Goal: Transaction & Acquisition: Purchase product/service

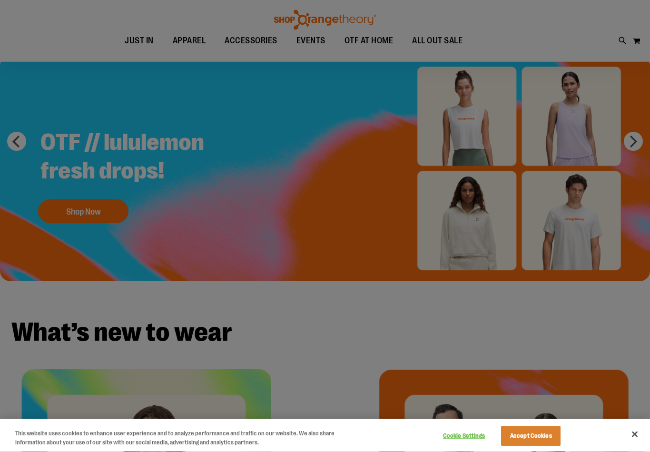
scroll to position [49, 0]
click at [527, 446] on button "Accept Cookies" at bounding box center [530, 436] width 59 height 20
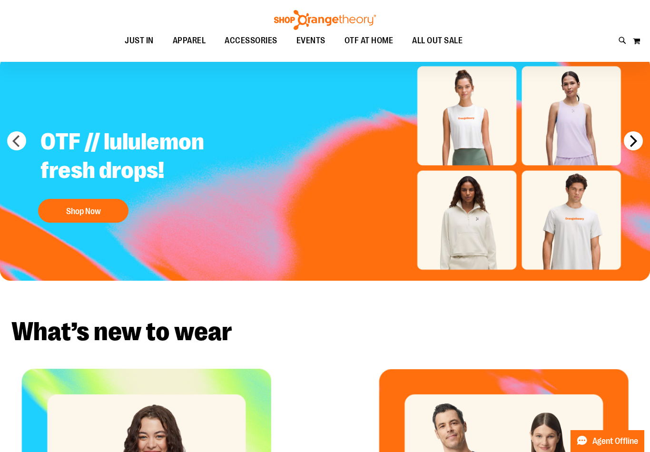
click at [629, 142] on button "next" at bounding box center [633, 140] width 19 height 19
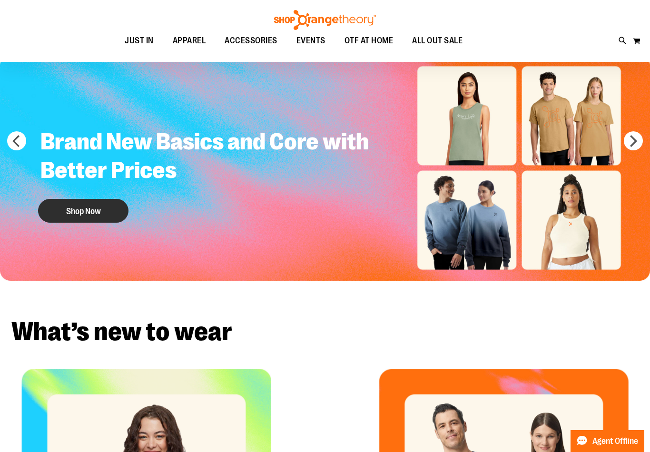
click at [107, 208] on button "Shop Now" at bounding box center [83, 211] width 90 height 24
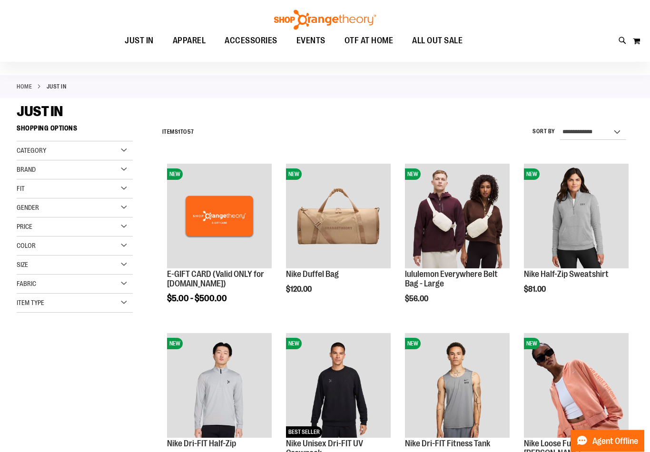
scroll to position [30, 0]
click at [622, 118] on div "JUST IN" at bounding box center [325, 111] width 616 height 17
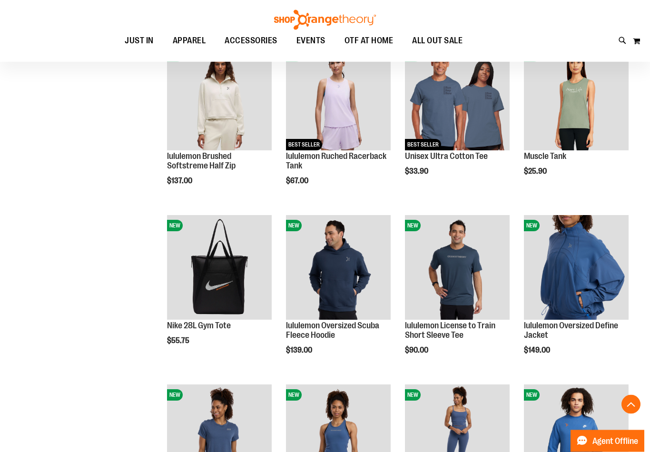
scroll to position [656, 0]
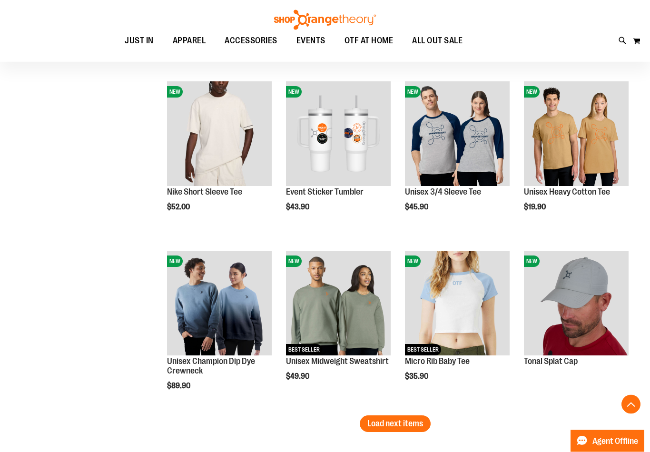
scroll to position [1298, 0]
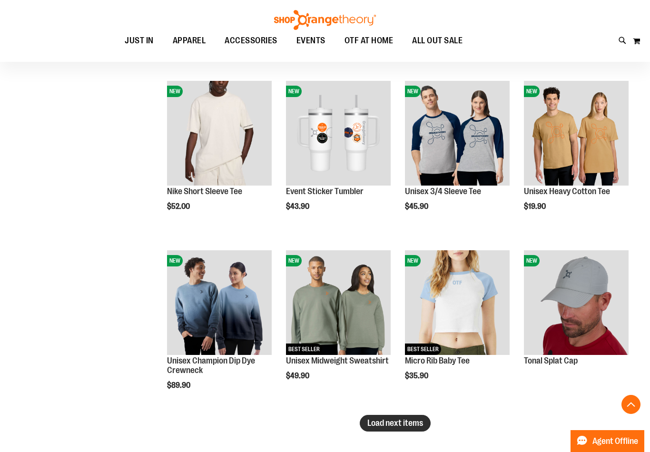
click at [414, 416] on button "Load next items" at bounding box center [395, 423] width 71 height 17
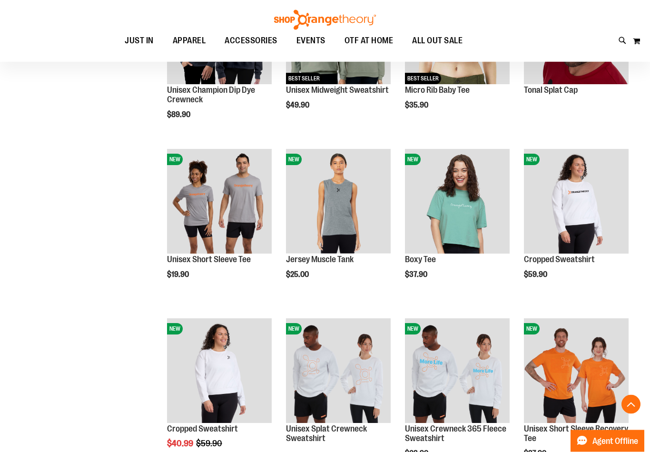
scroll to position [1569, 0]
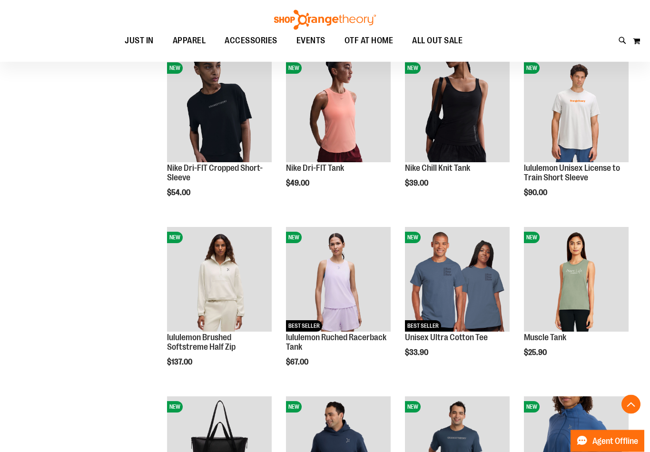
scroll to position [480, 0]
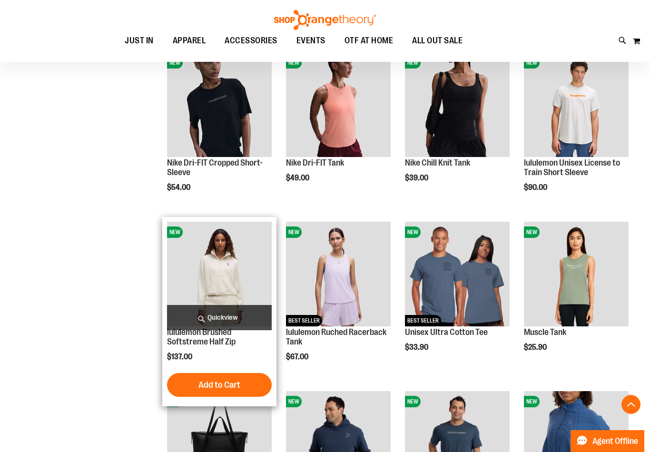
click at [206, 289] on img "product" at bounding box center [219, 274] width 105 height 105
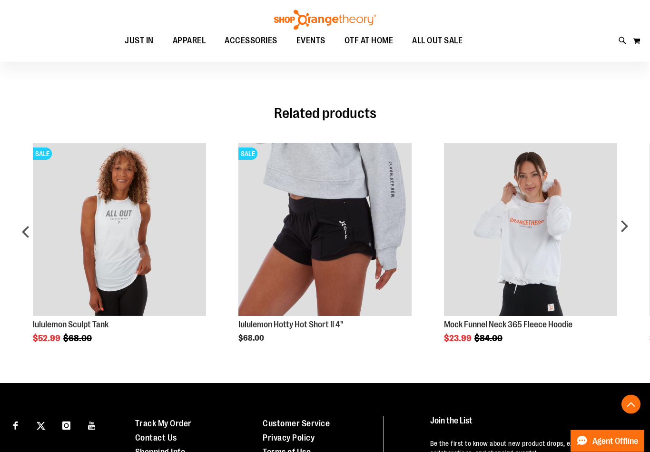
scroll to position [432, 0]
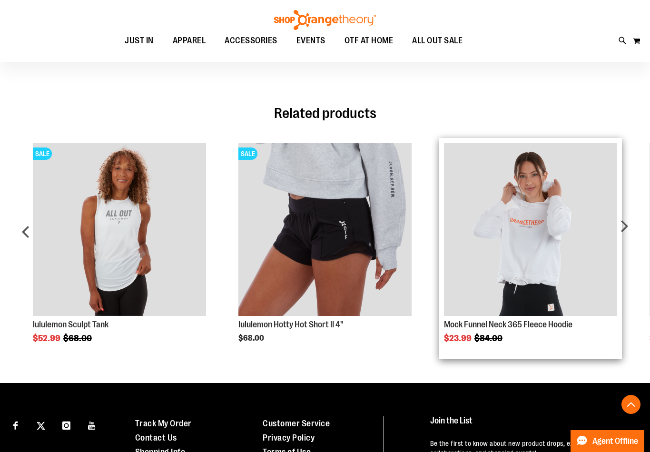
click at [546, 253] on img "Product Page Link" at bounding box center [530, 229] width 173 height 173
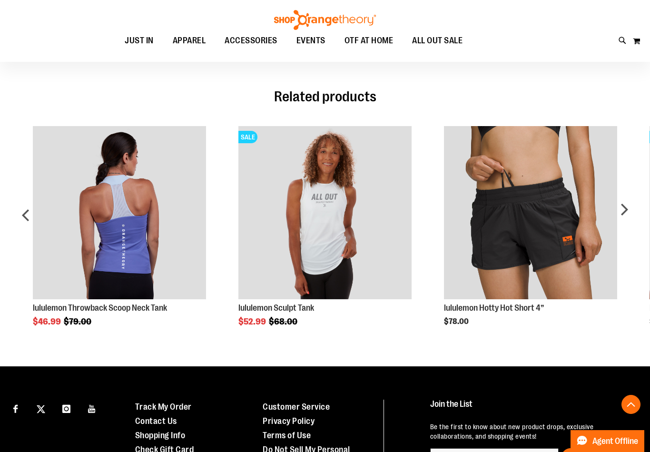
scroll to position [670, 0]
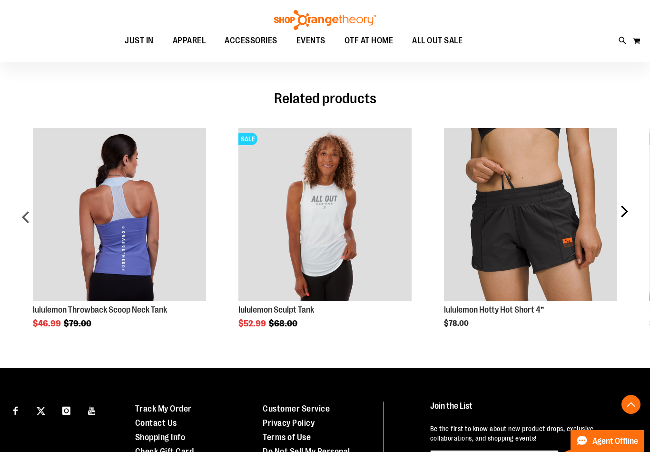
click at [628, 206] on div "next" at bounding box center [623, 221] width 19 height 214
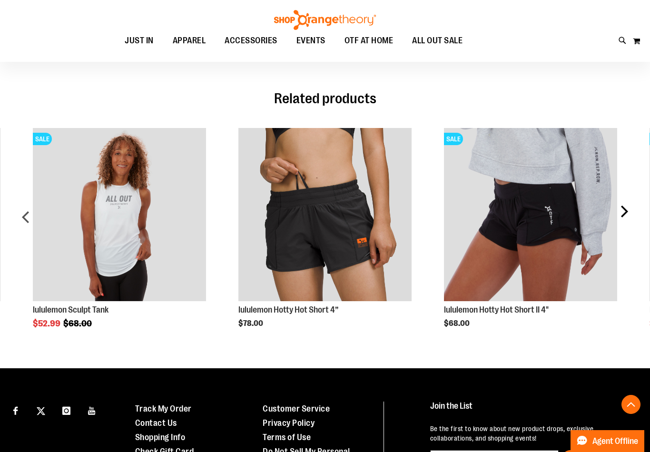
click at [632, 213] on div "next" at bounding box center [623, 221] width 19 height 214
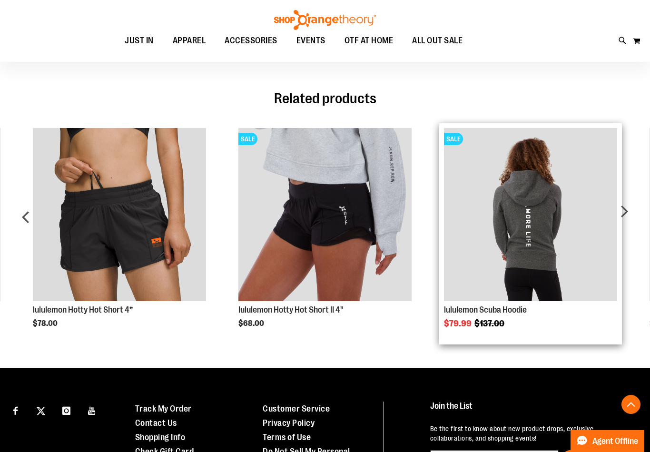
click at [567, 247] on img "Product Page Link" at bounding box center [530, 214] width 173 height 173
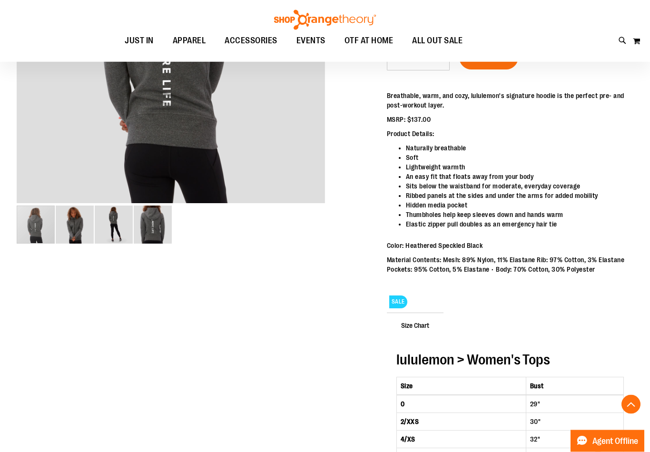
scroll to position [242, 0]
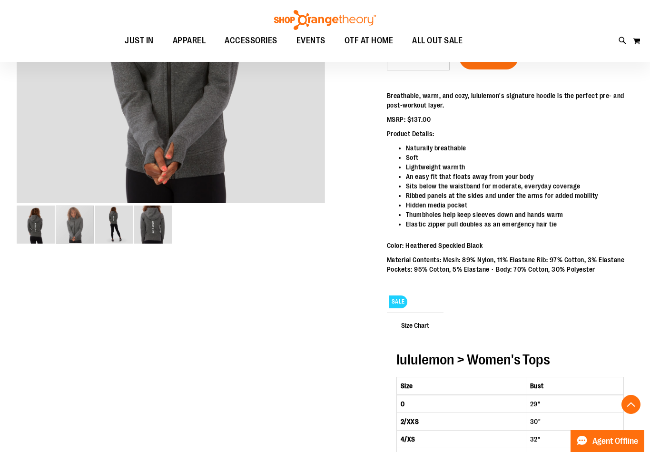
click at [79, 223] on img "image 2 of 4" at bounding box center [75, 224] width 38 height 38
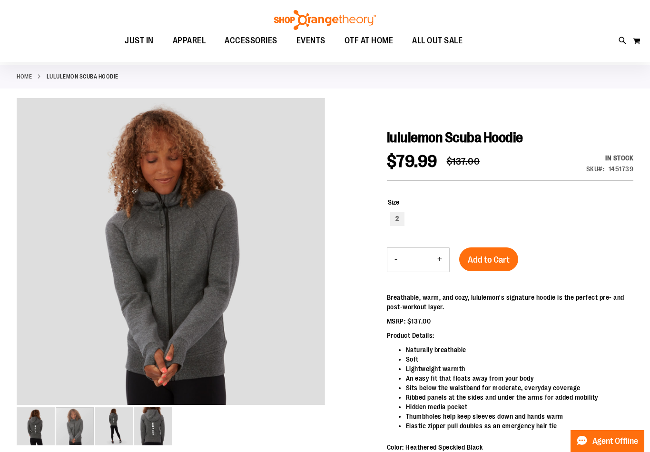
scroll to position [0, 0]
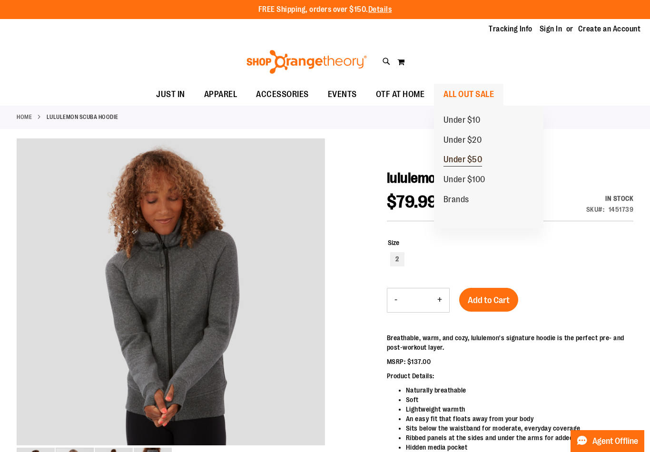
click at [467, 160] on span "Under $50" at bounding box center [462, 161] width 39 height 12
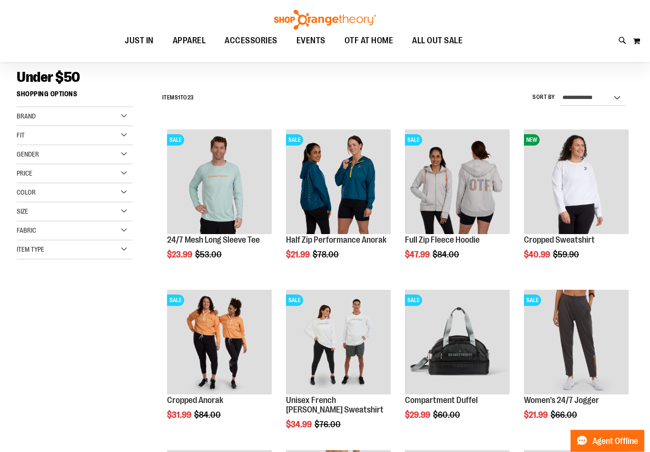
scroll to position [64, 0]
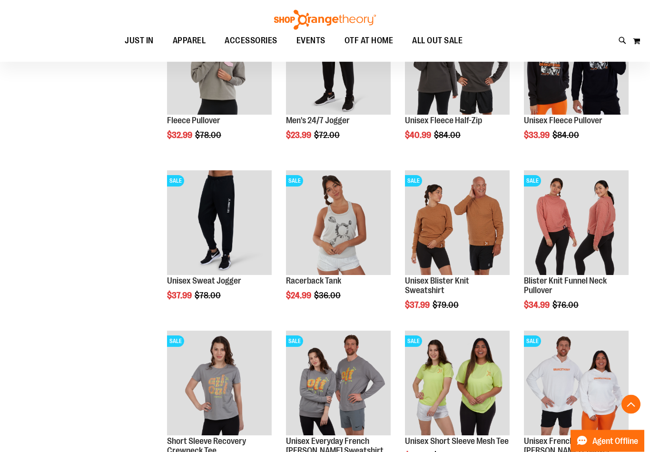
scroll to position [471, 0]
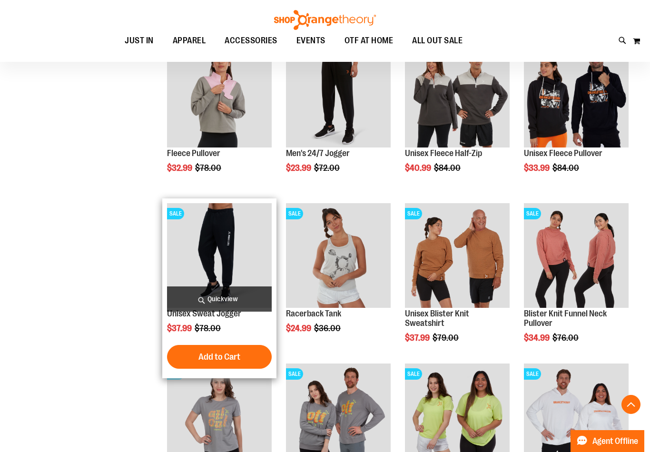
click at [226, 247] on img "product" at bounding box center [219, 255] width 105 height 105
